Goal: Task Accomplishment & Management: Manage account settings

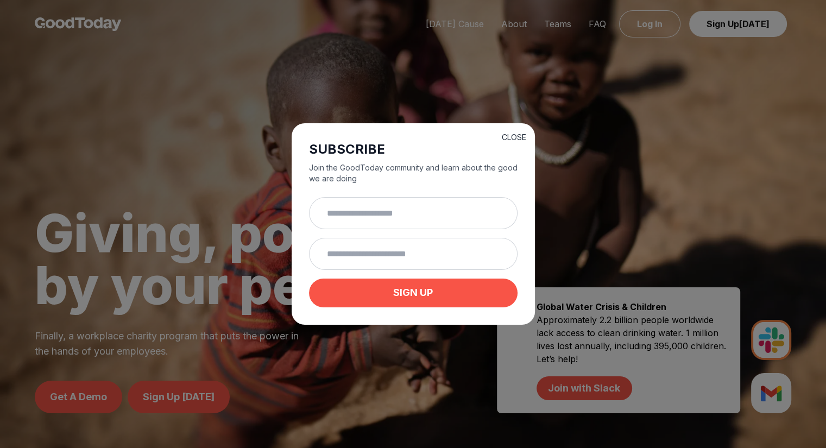
click at [510, 134] on button "CLOSE" at bounding box center [514, 137] width 24 height 11
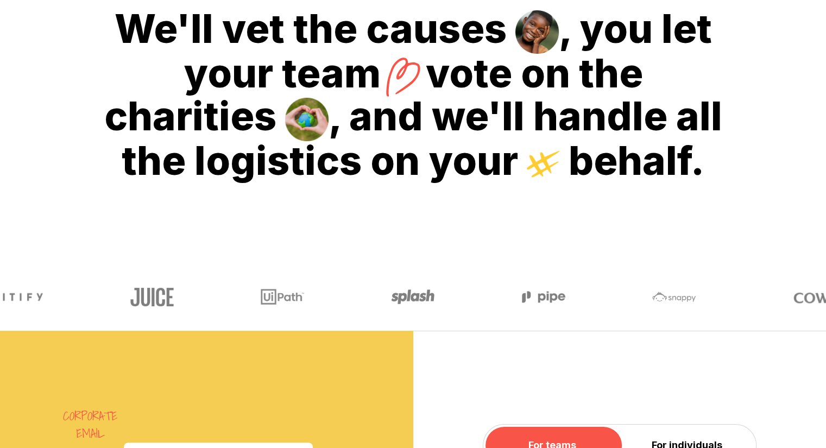
scroll to position [597, 0]
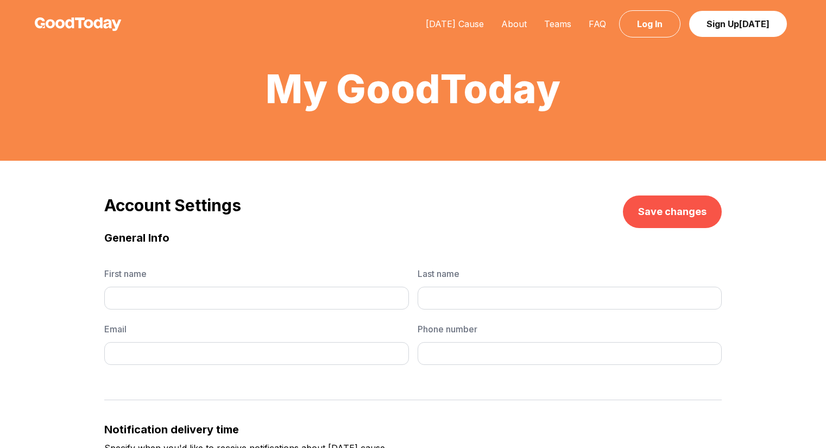
scroll to position [61, 0]
